Goal: Transaction & Acquisition: Download file/media

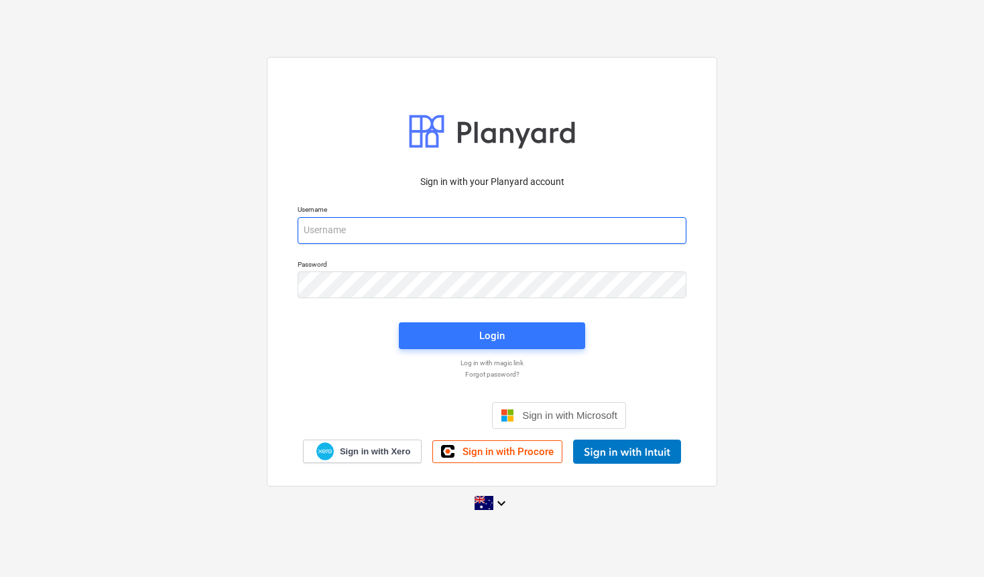
click at [489, 229] on input "email" at bounding box center [492, 230] width 389 height 27
type input "[EMAIL_ADDRESS][DOMAIN_NAME]"
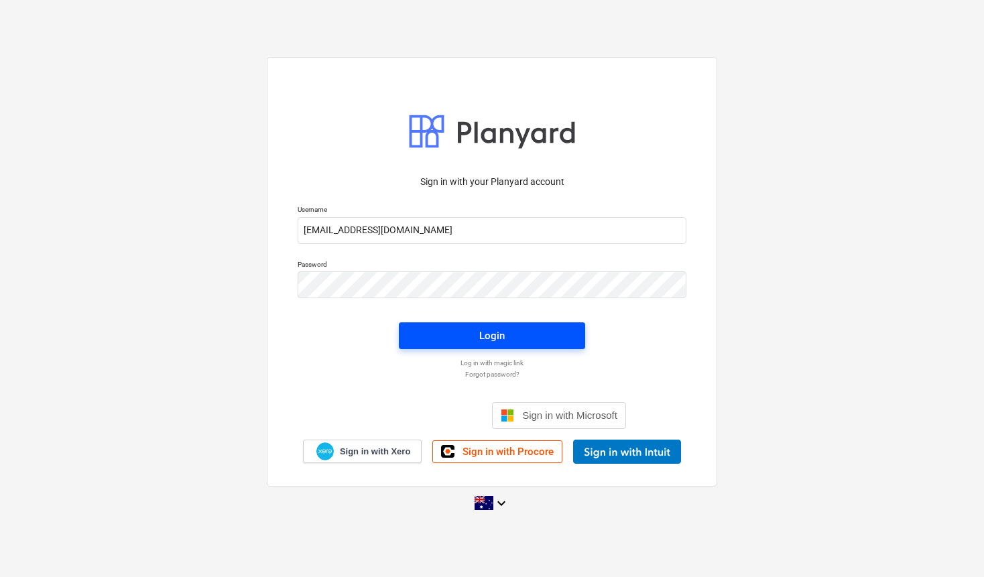
click at [517, 336] on span "Login" at bounding box center [492, 335] width 154 height 17
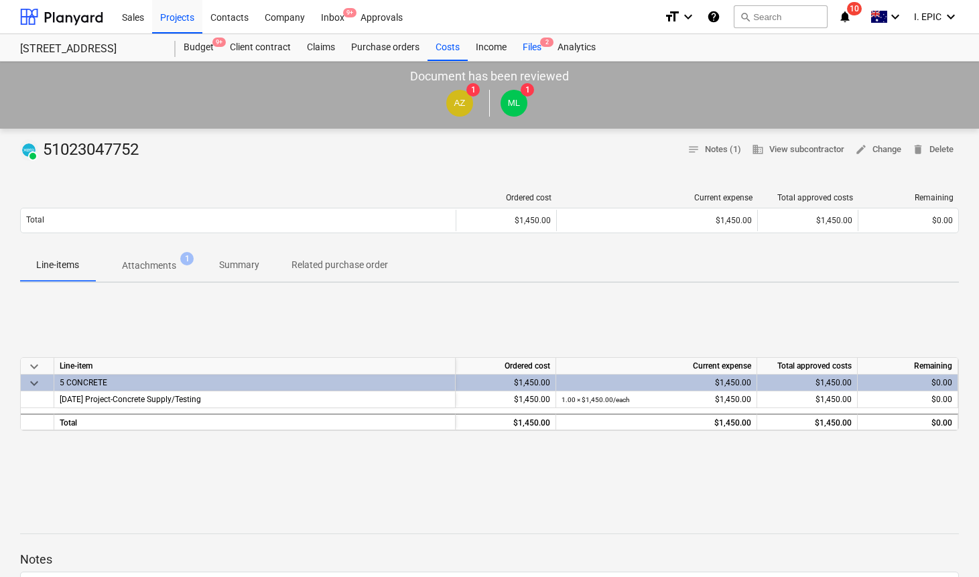
click at [537, 50] on div "Files 2" at bounding box center [532, 47] width 35 height 27
click at [160, 262] on p "Attachments" at bounding box center [149, 266] width 54 height 14
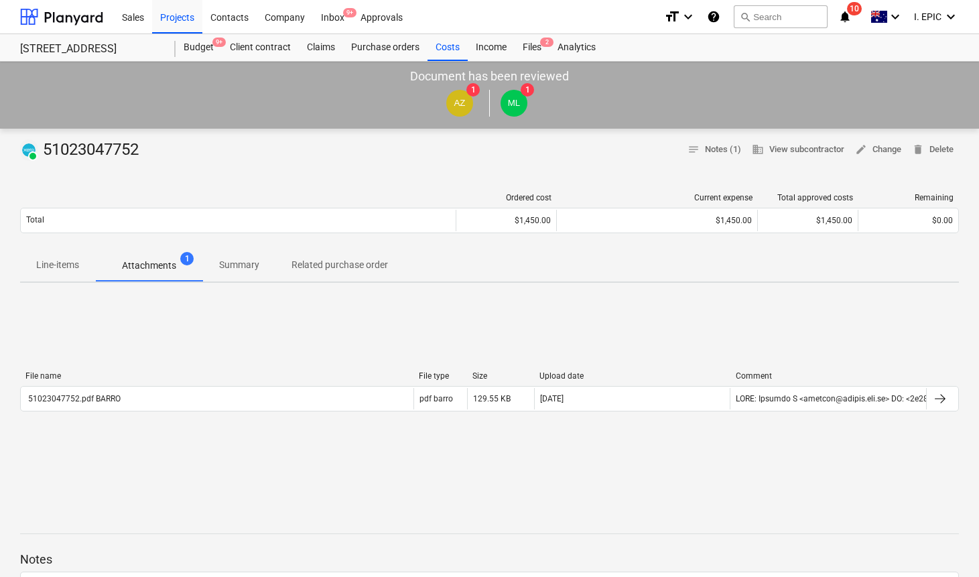
click at [259, 361] on div "File name File type Size Upload date Comment 51023047752.pdf BARRO pdf barro 12…" at bounding box center [489, 394] width 939 height 67
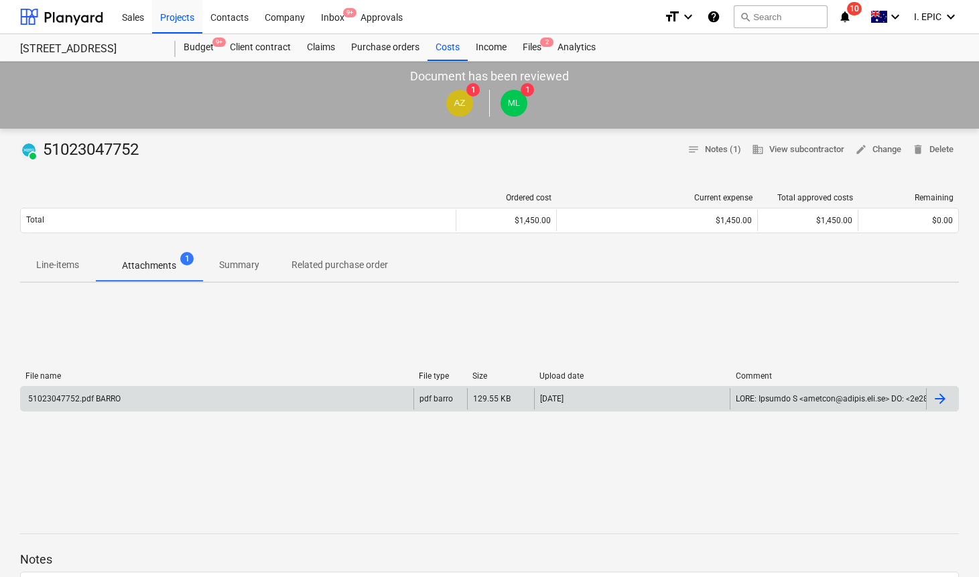
click at [107, 398] on div "51023047752.pdf BARRO" at bounding box center [73, 398] width 94 height 9
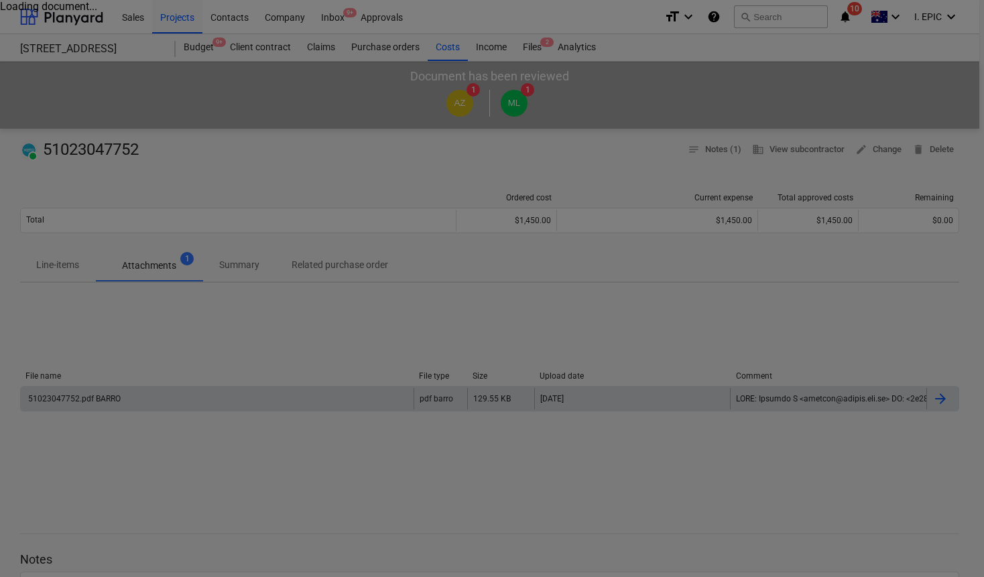
click at [115, 399] on div at bounding box center [492, 288] width 984 height 577
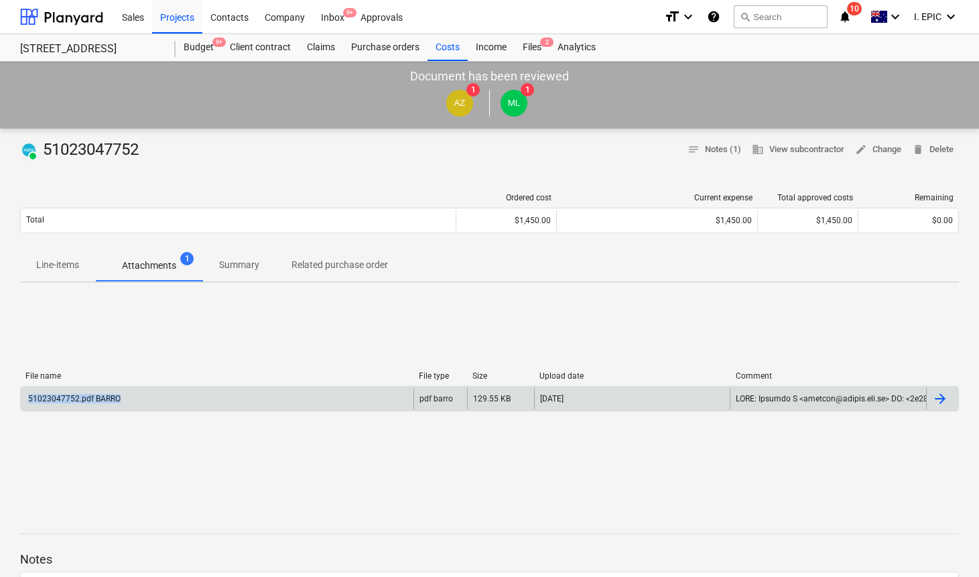
copy div "51023047752.pdf BARRO"
drag, startPoint x: 129, startPoint y: 397, endPoint x: 29, endPoint y: 398, distance: 99.2
click at [29, 398] on div "51023047752.pdf BARRO" at bounding box center [217, 398] width 393 height 21
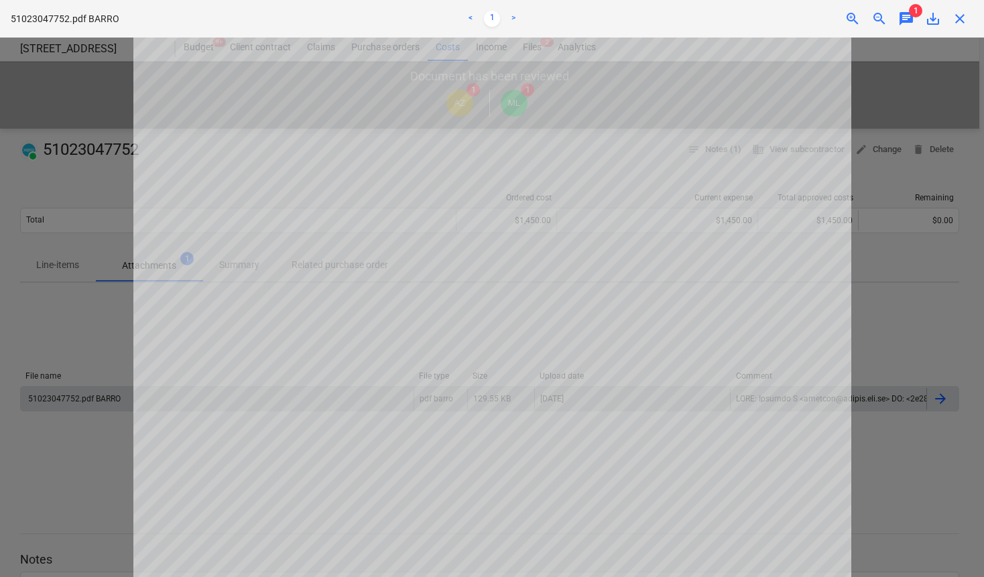
click at [887, 172] on div at bounding box center [492, 307] width 984 height 539
click at [905, 159] on div at bounding box center [492, 307] width 984 height 539
click at [956, 19] on span "close" at bounding box center [960, 19] width 16 height 16
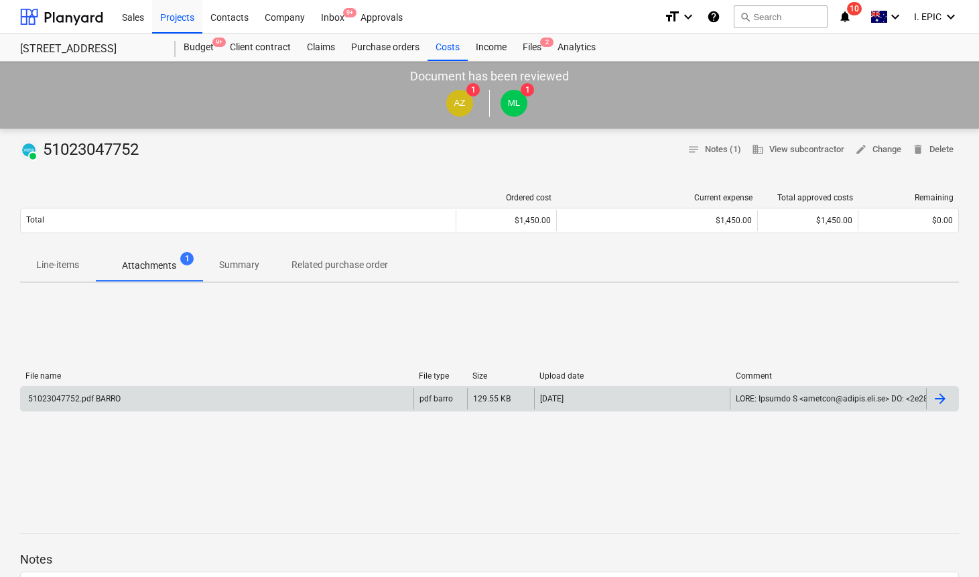
click at [274, 150] on div "PAID 51023047752 notes Notes (1) business View subcontractor edit Change delete…" at bounding box center [489, 149] width 939 height 21
